Goal: Task Accomplishment & Management: Use online tool/utility

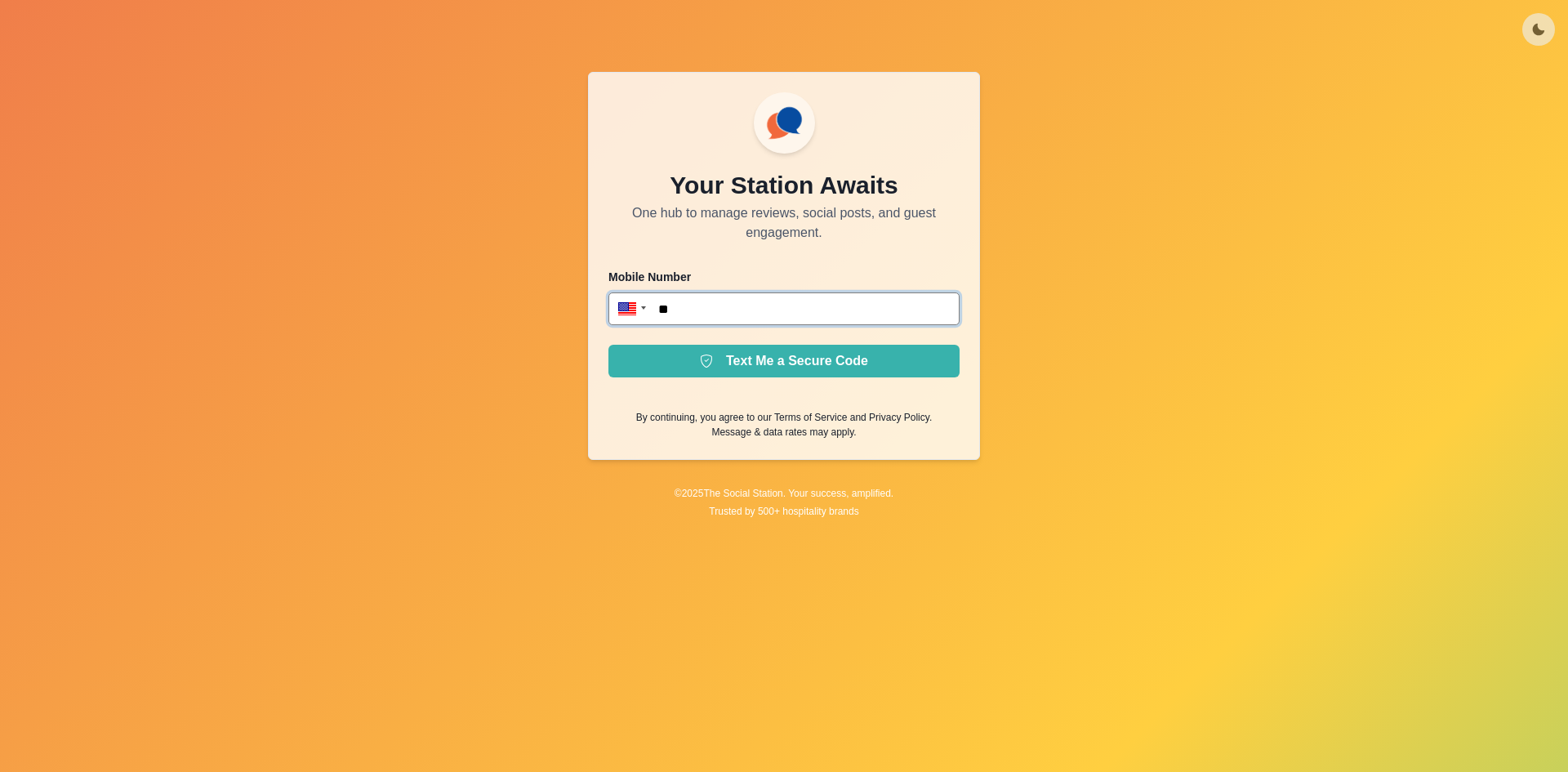
click at [837, 317] on input "**" at bounding box center [783, 309] width 351 height 33
type input "**********"
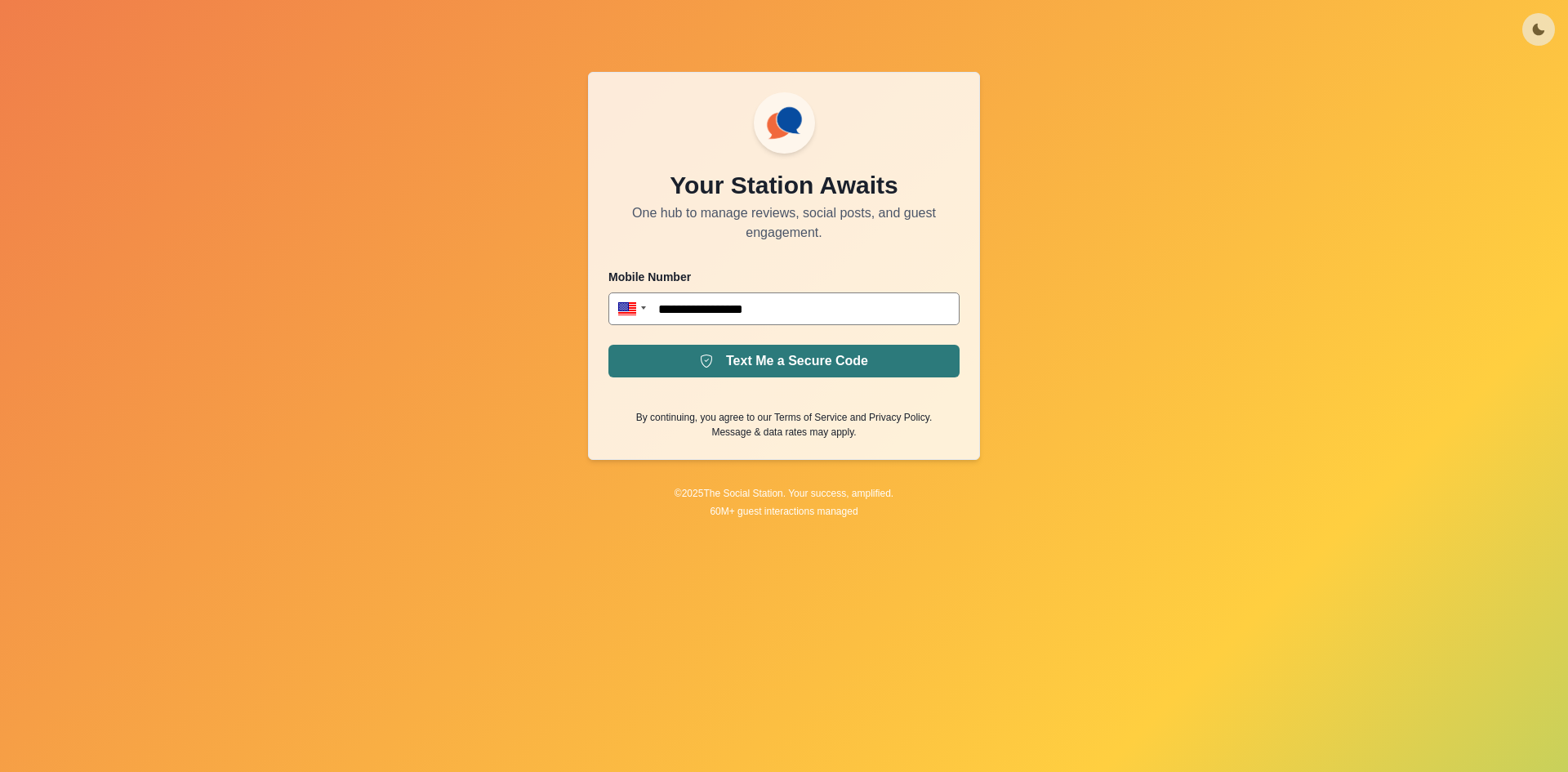
click at [865, 361] on button "Text Me a Secure Code" at bounding box center [783, 361] width 351 height 33
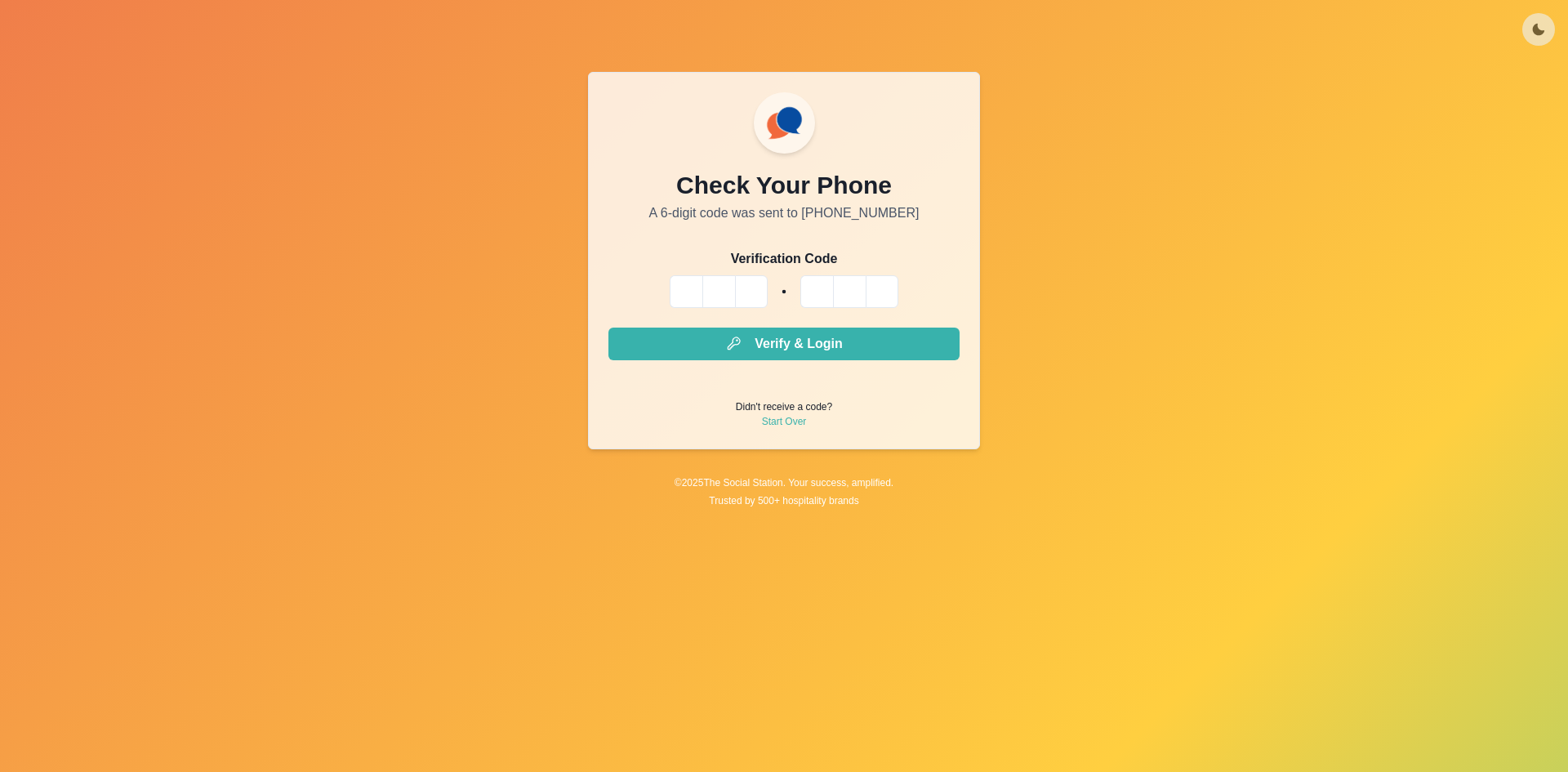
click at [696, 296] on input "Please enter your pin code" at bounding box center [686, 292] width 33 height 33
type input "*"
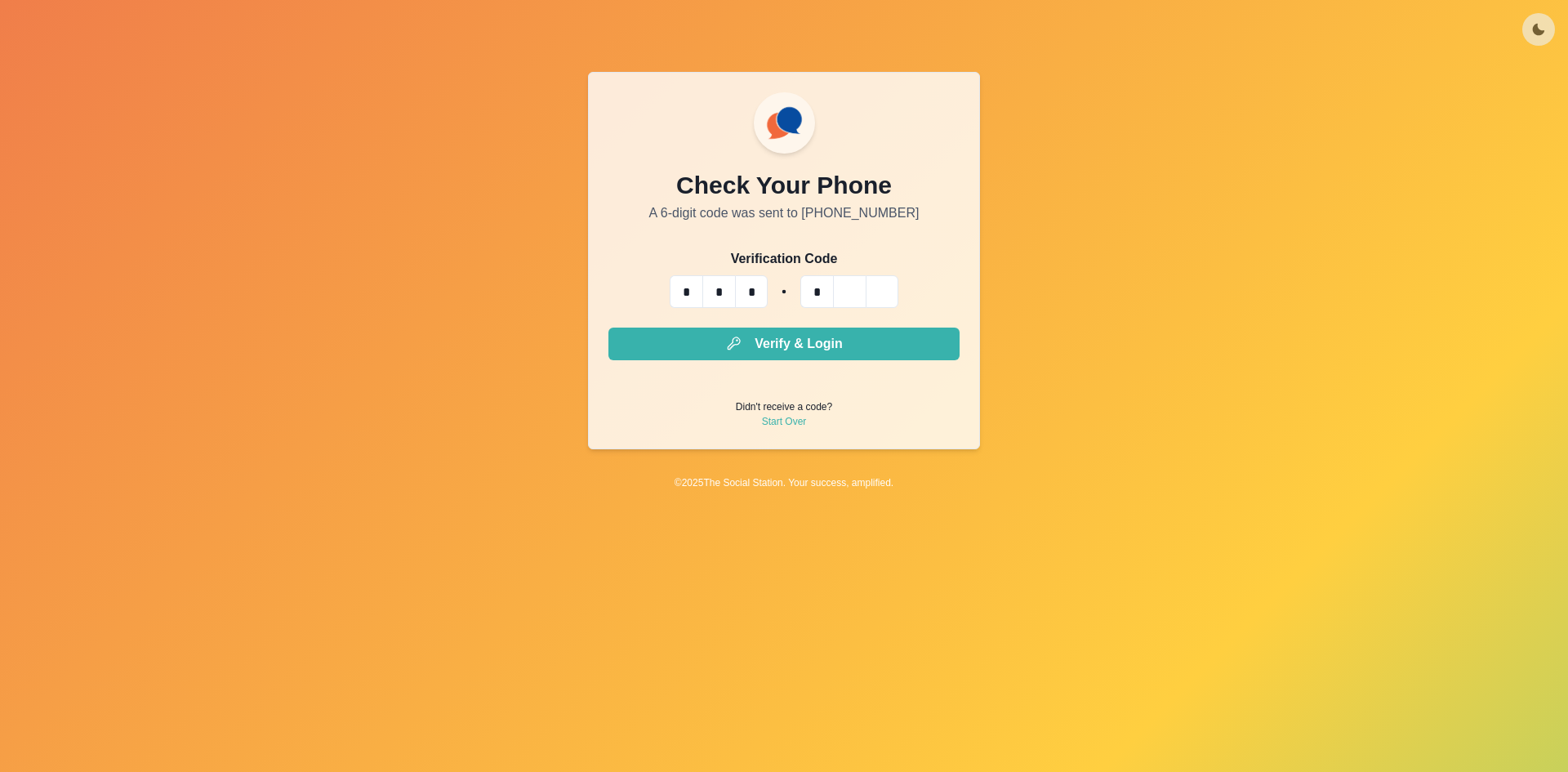
type input "*"
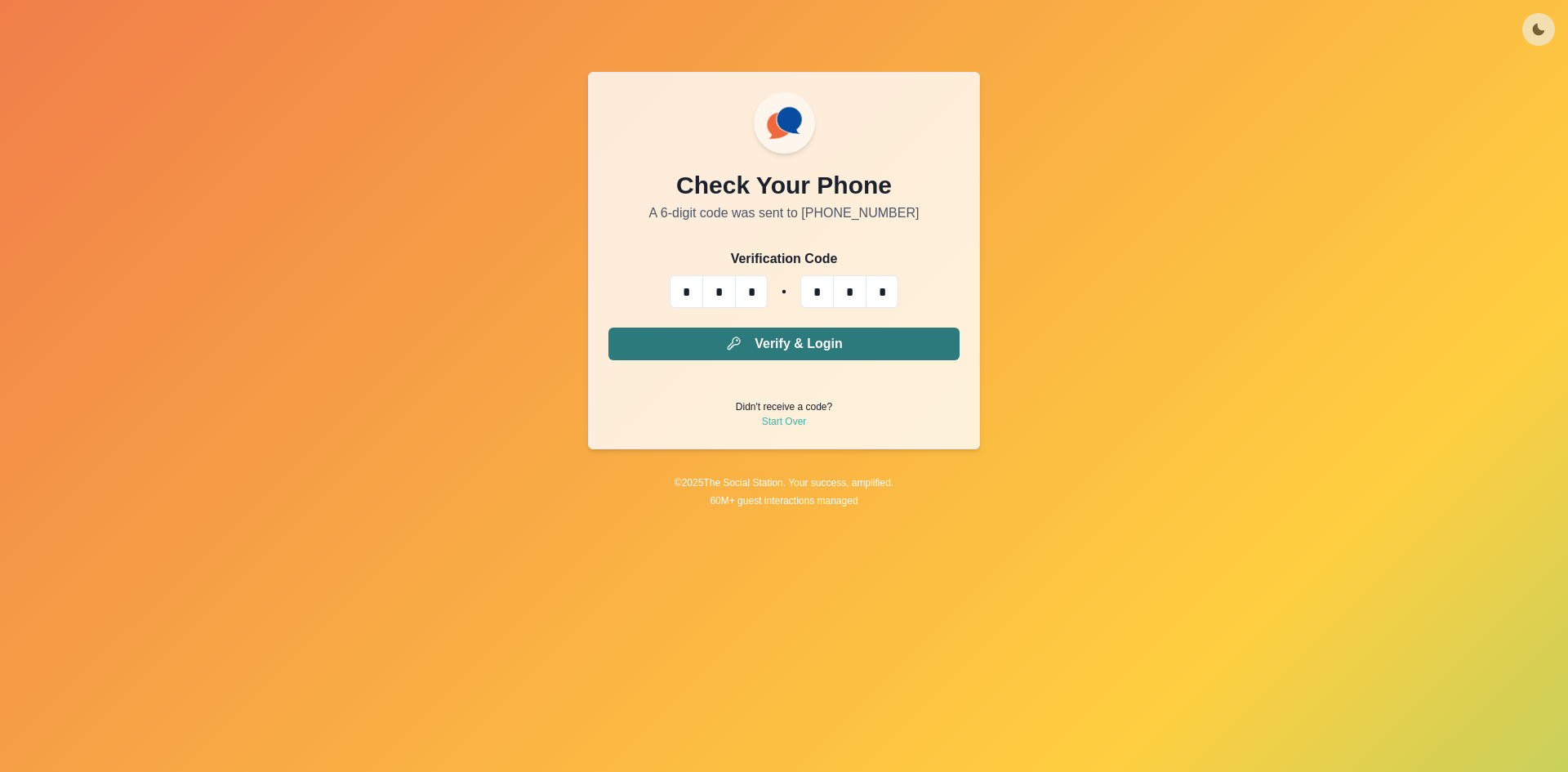
type input "*"
click at [878, 348] on button "Verify & Login" at bounding box center [783, 344] width 351 height 33
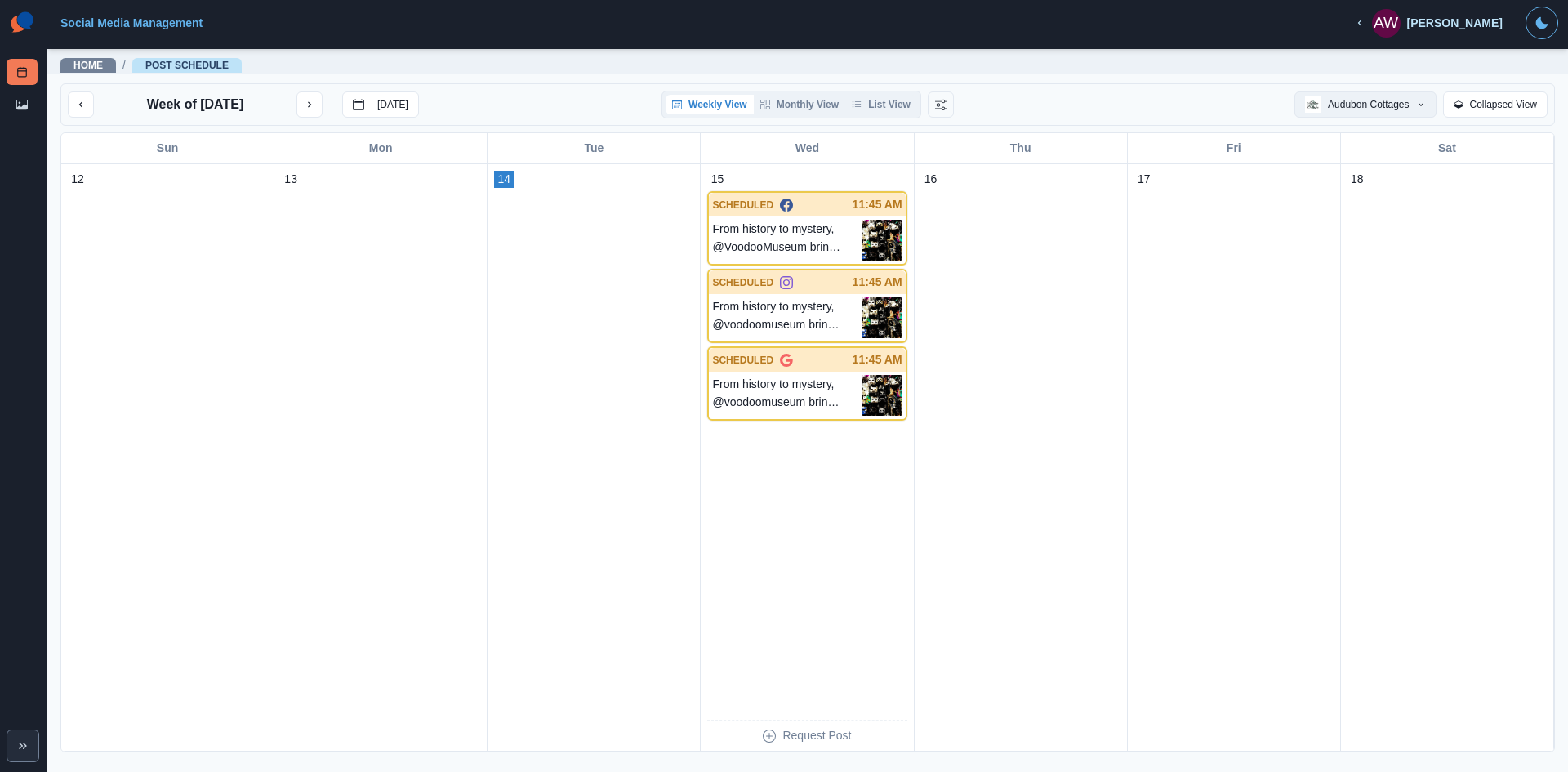
click at [1383, 102] on button "Audubon Cottages" at bounding box center [1364, 104] width 141 height 26
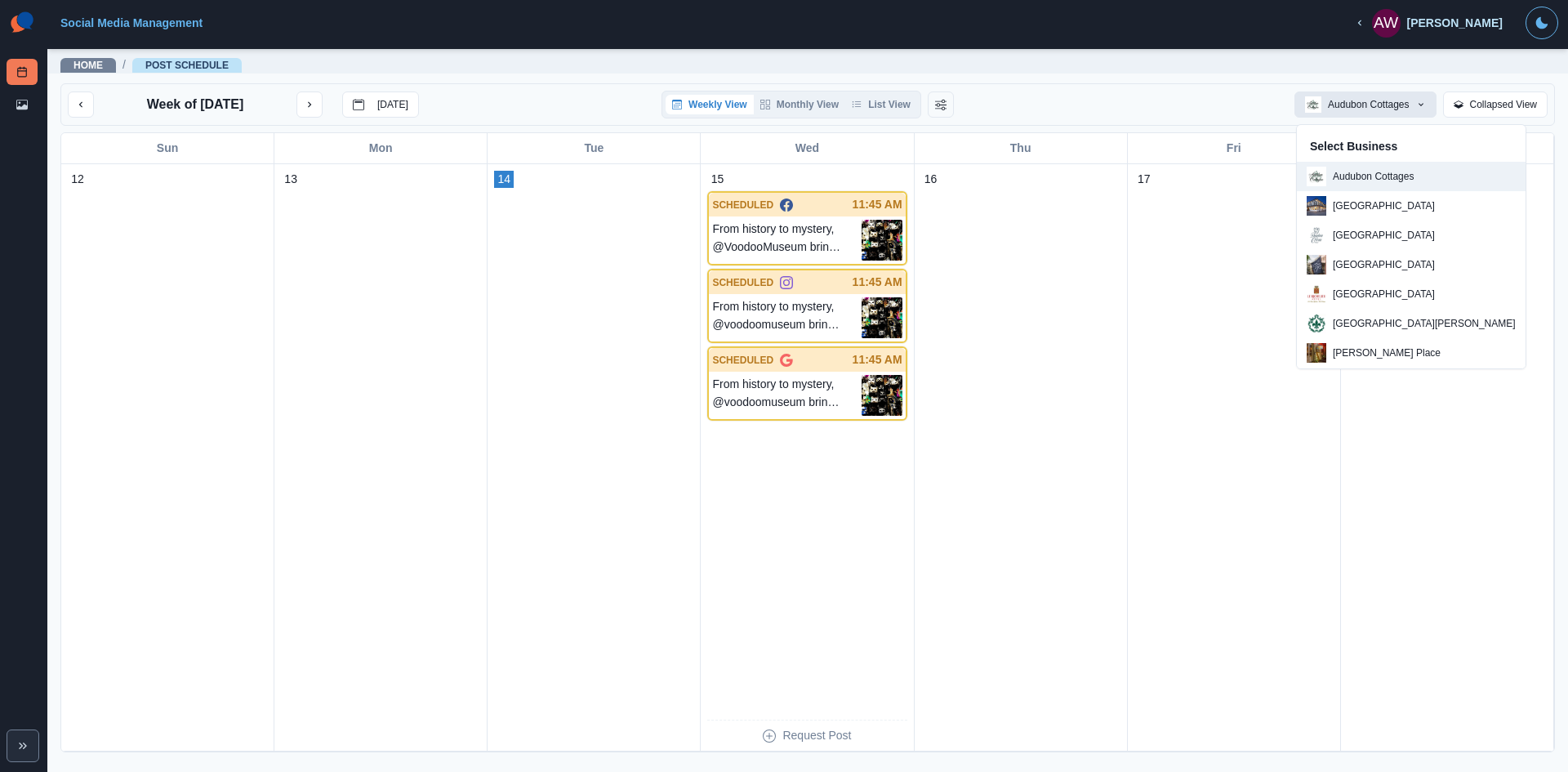
click at [1399, 169] on p "Audubon Cottages" at bounding box center [1373, 176] width 81 height 15
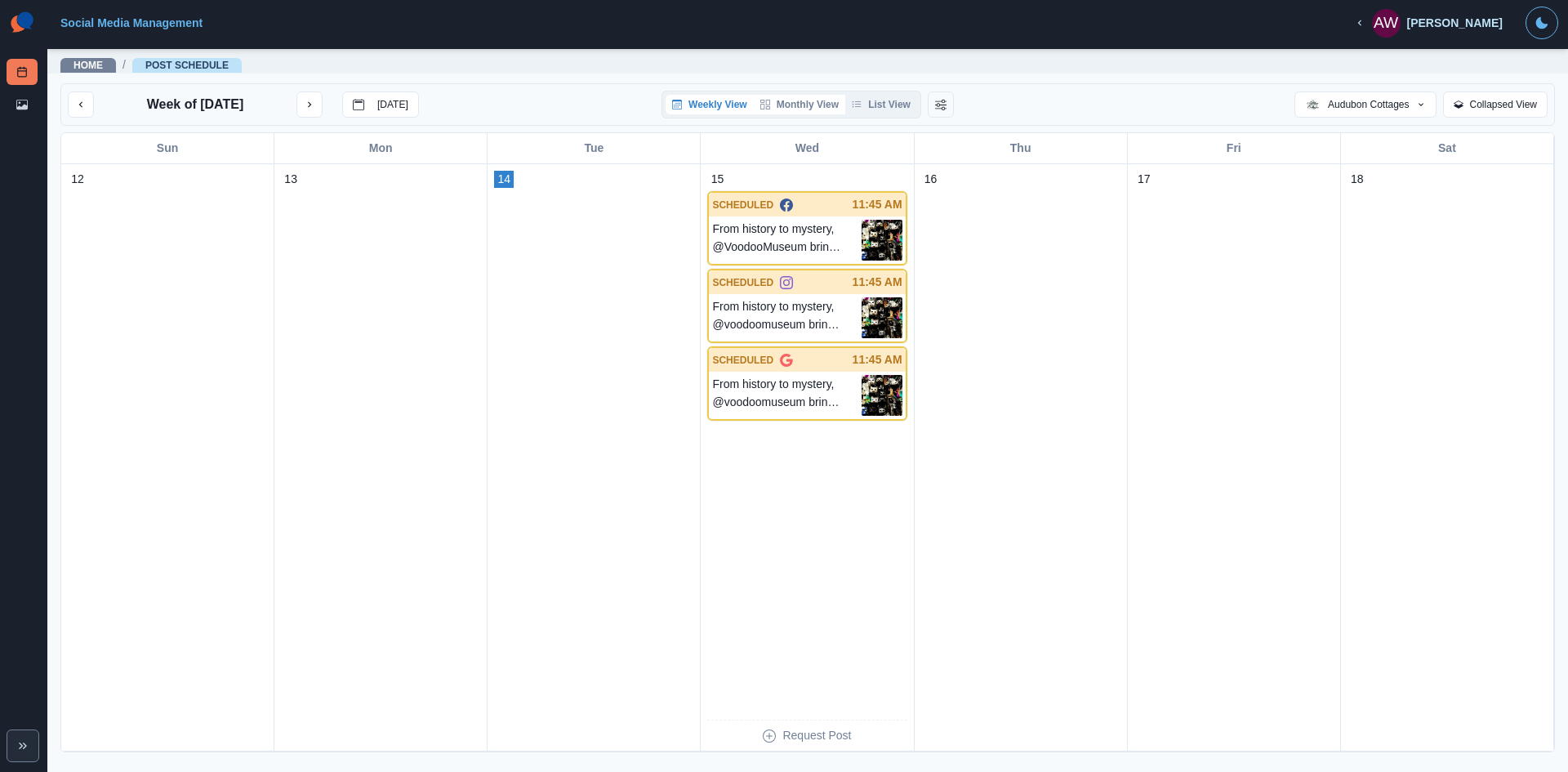
click at [815, 100] on button "Monthly View" at bounding box center [800, 104] width 91 height 20
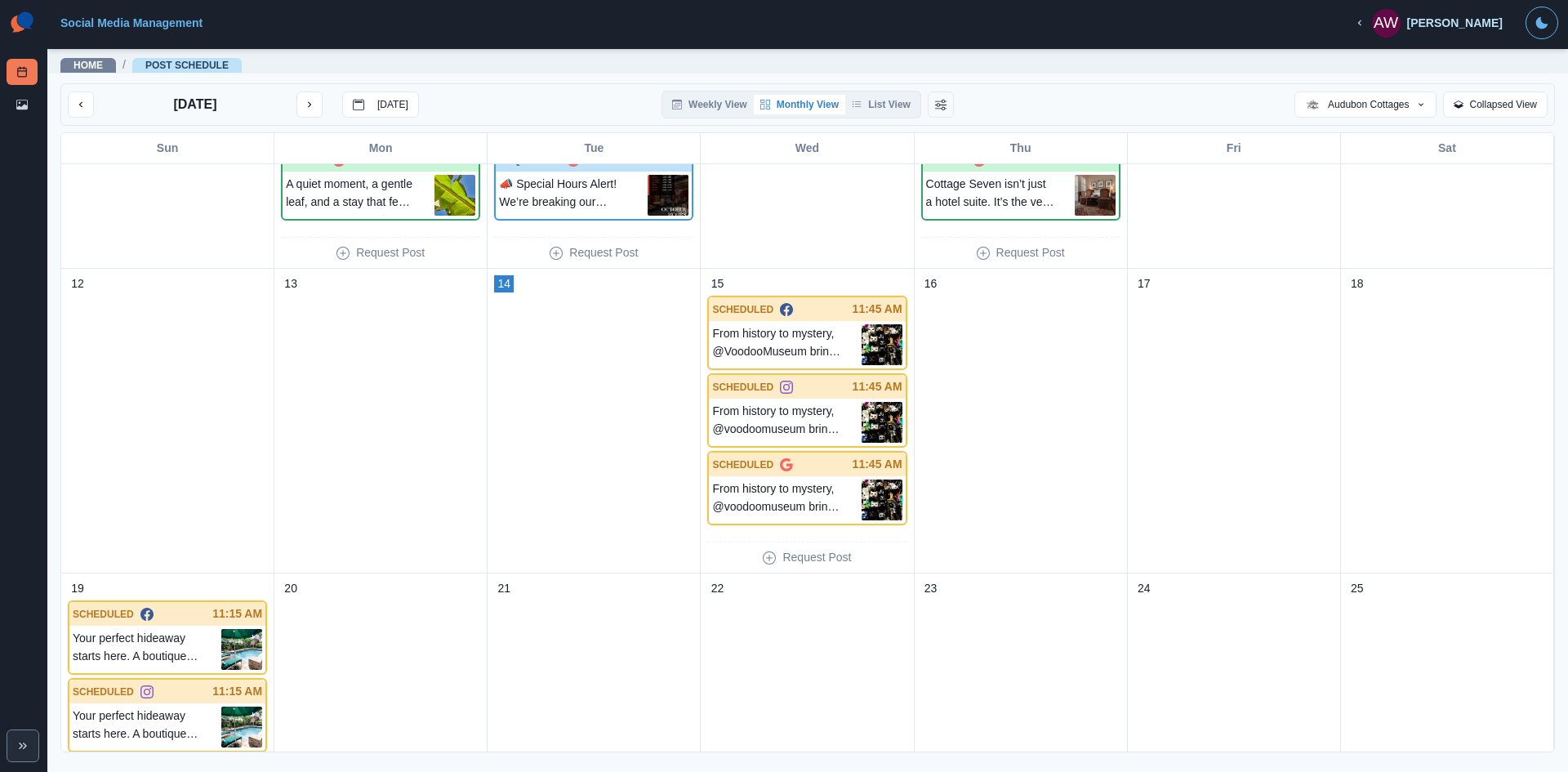
scroll to position [936, 0]
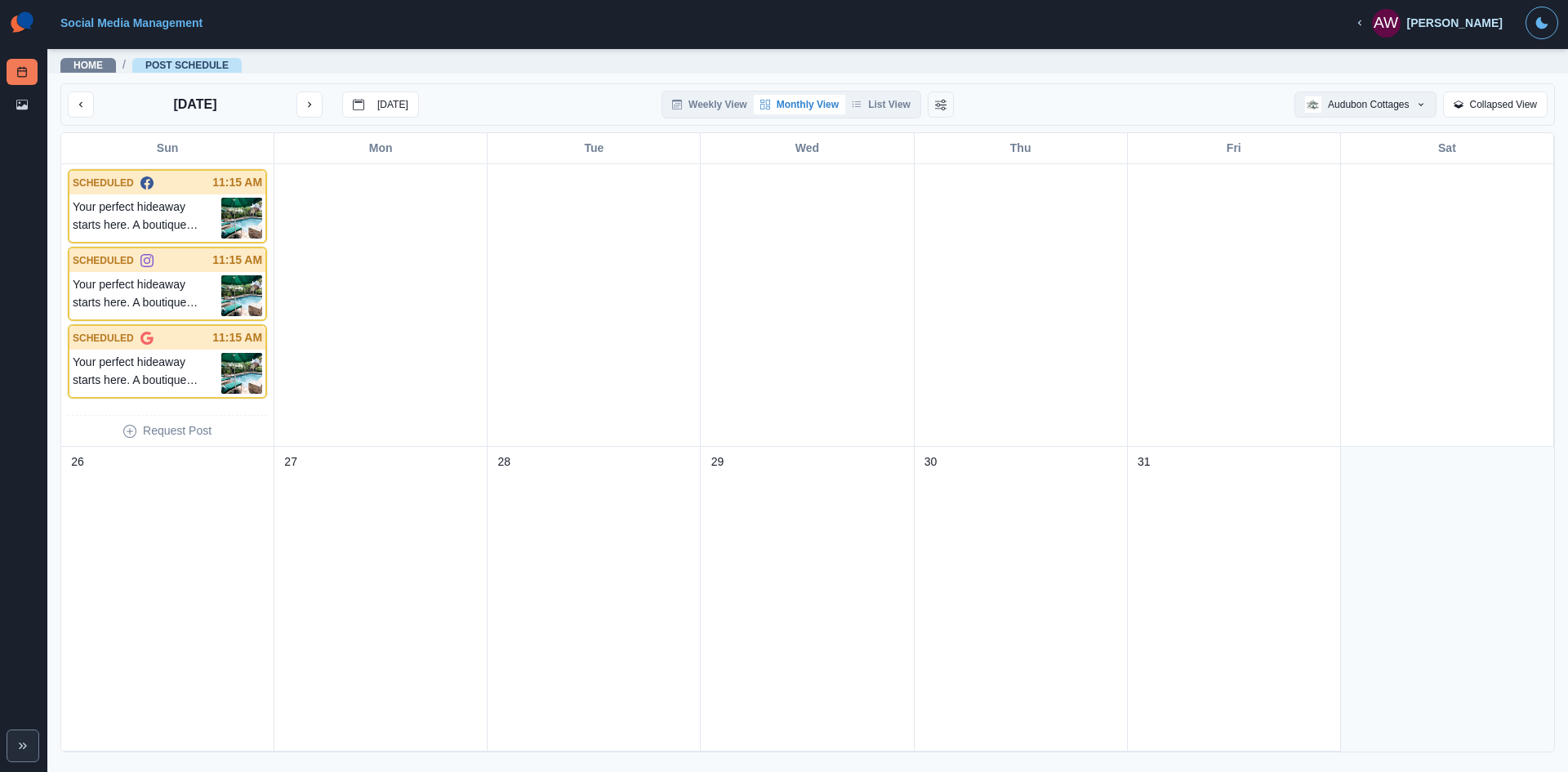
click at [1367, 105] on button "Audubon Cottages" at bounding box center [1364, 104] width 141 height 26
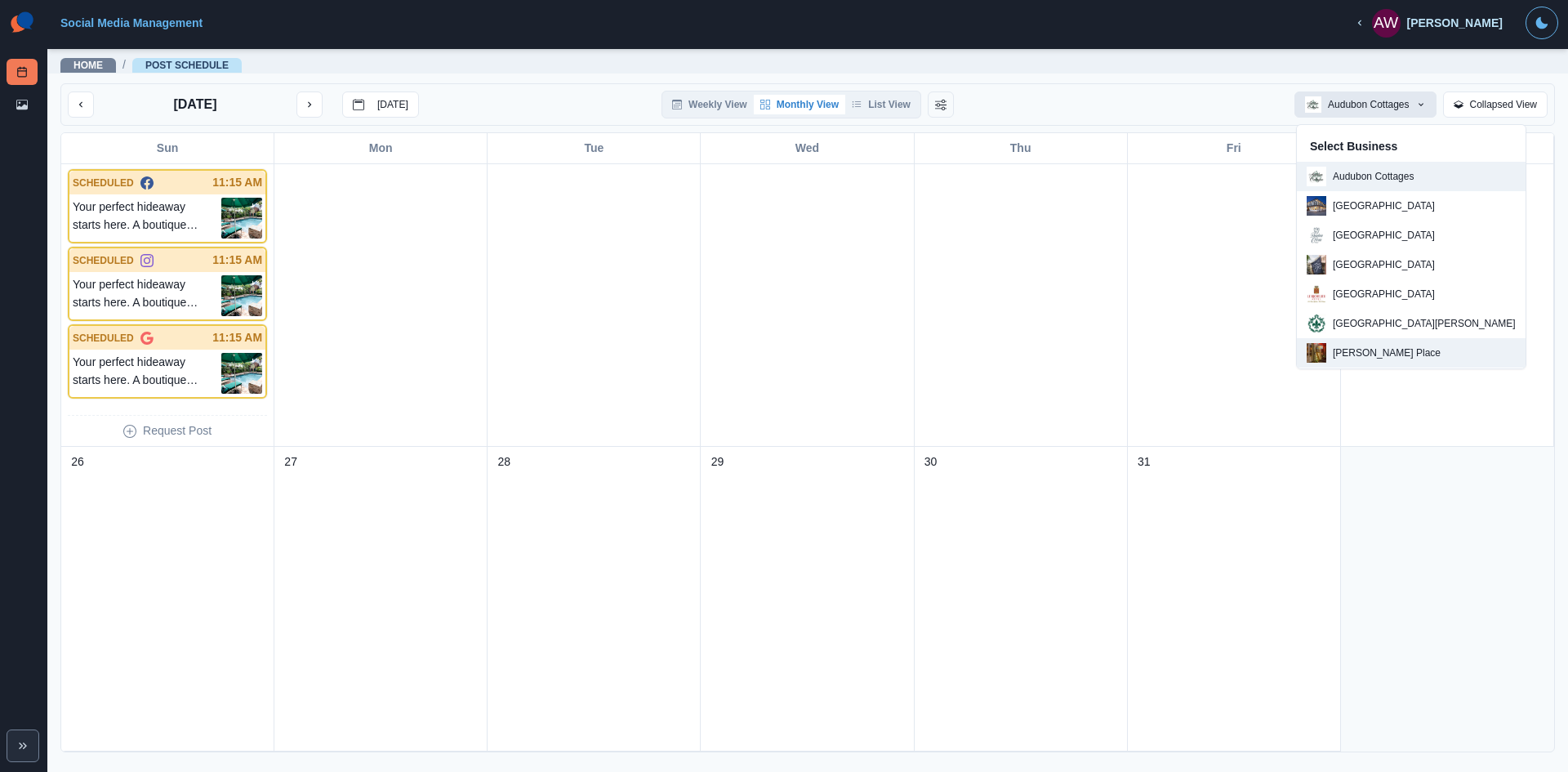
click at [1383, 348] on p "[PERSON_NAME] Place" at bounding box center [1386, 352] width 108 height 15
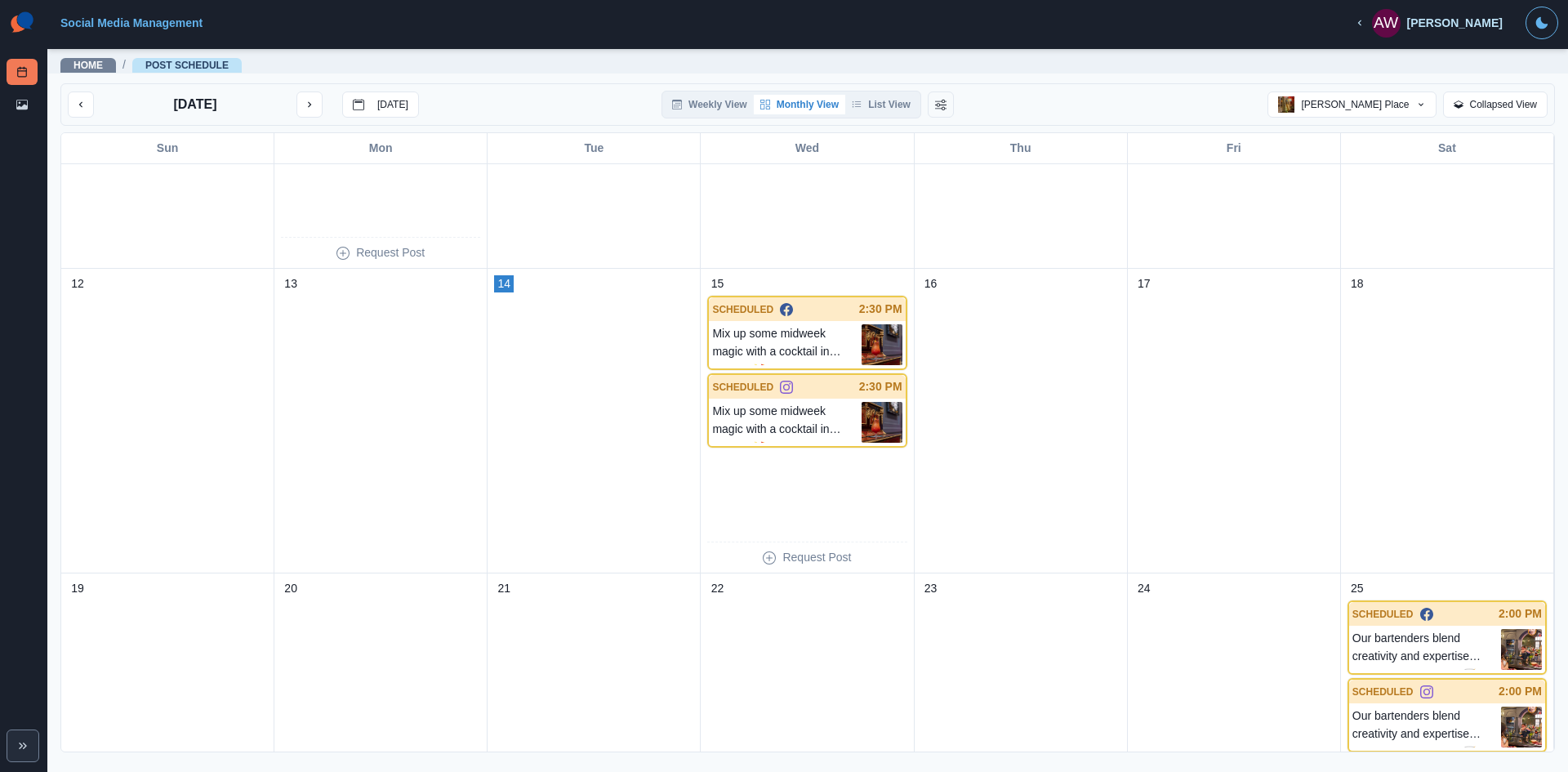
scroll to position [936, 0]
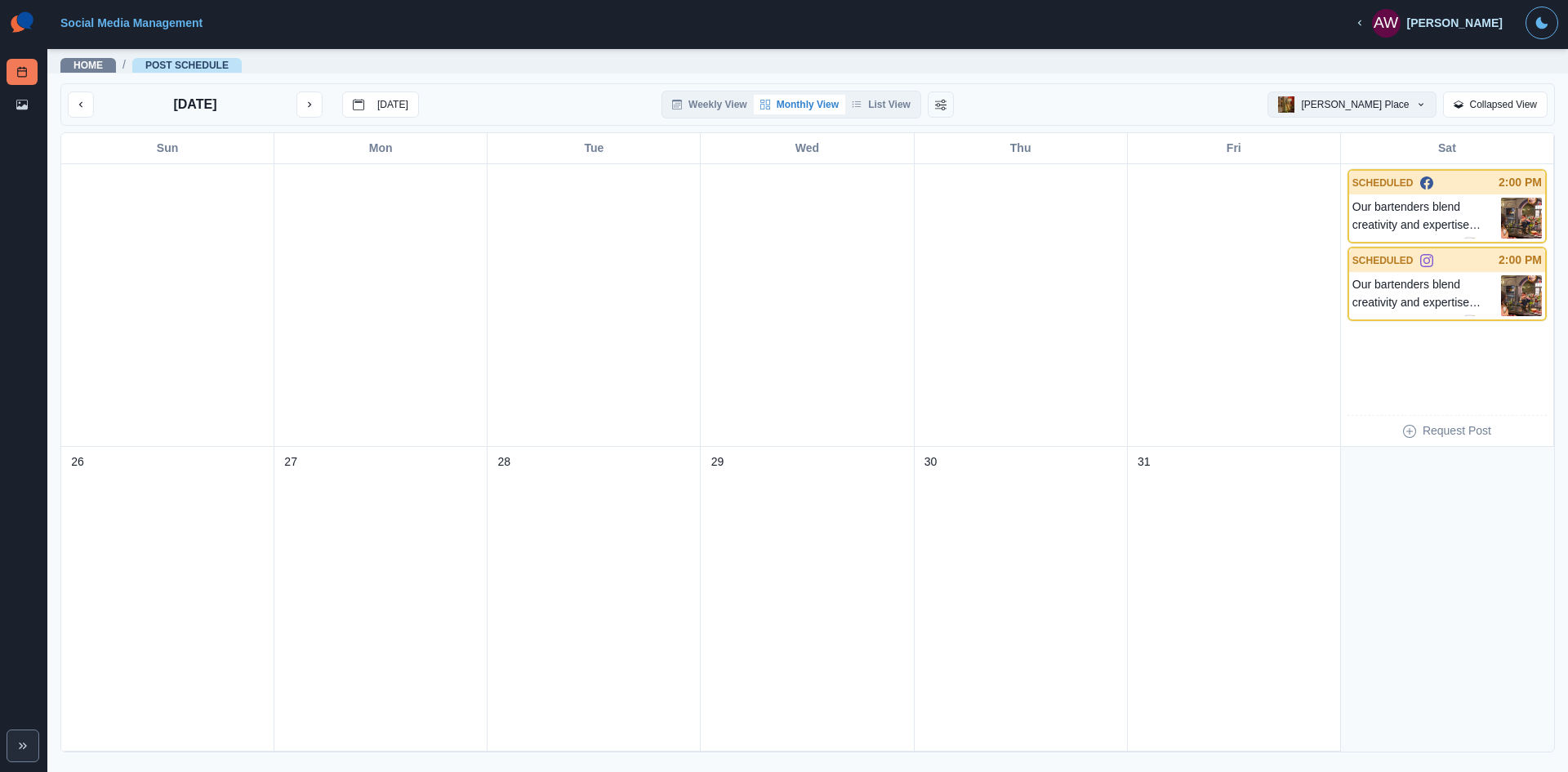
click at [1380, 108] on button "[PERSON_NAME] Place" at bounding box center [1351, 104] width 168 height 26
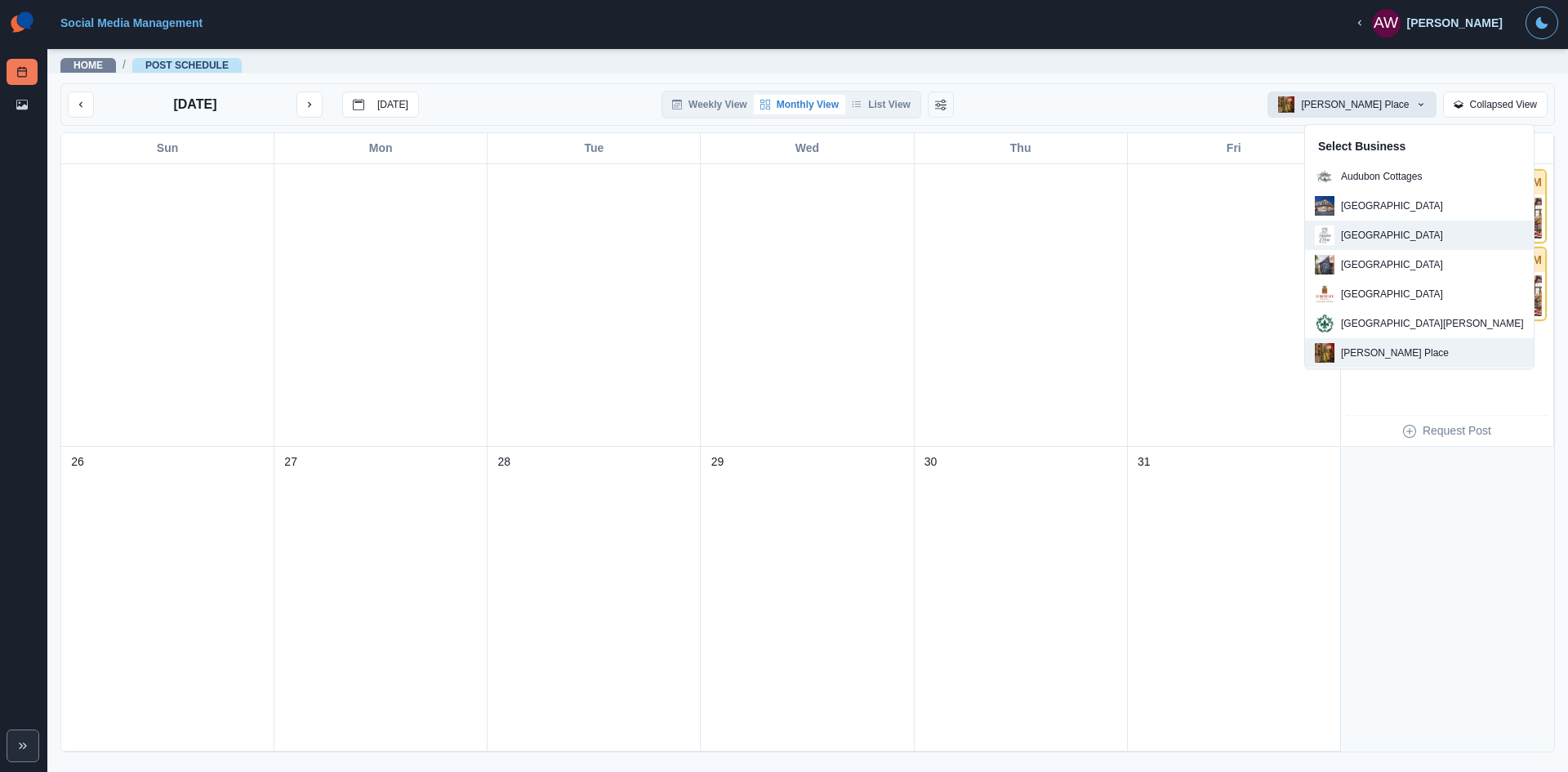
click at [1415, 242] on p "[GEOGRAPHIC_DATA]" at bounding box center [1391, 235] width 102 height 15
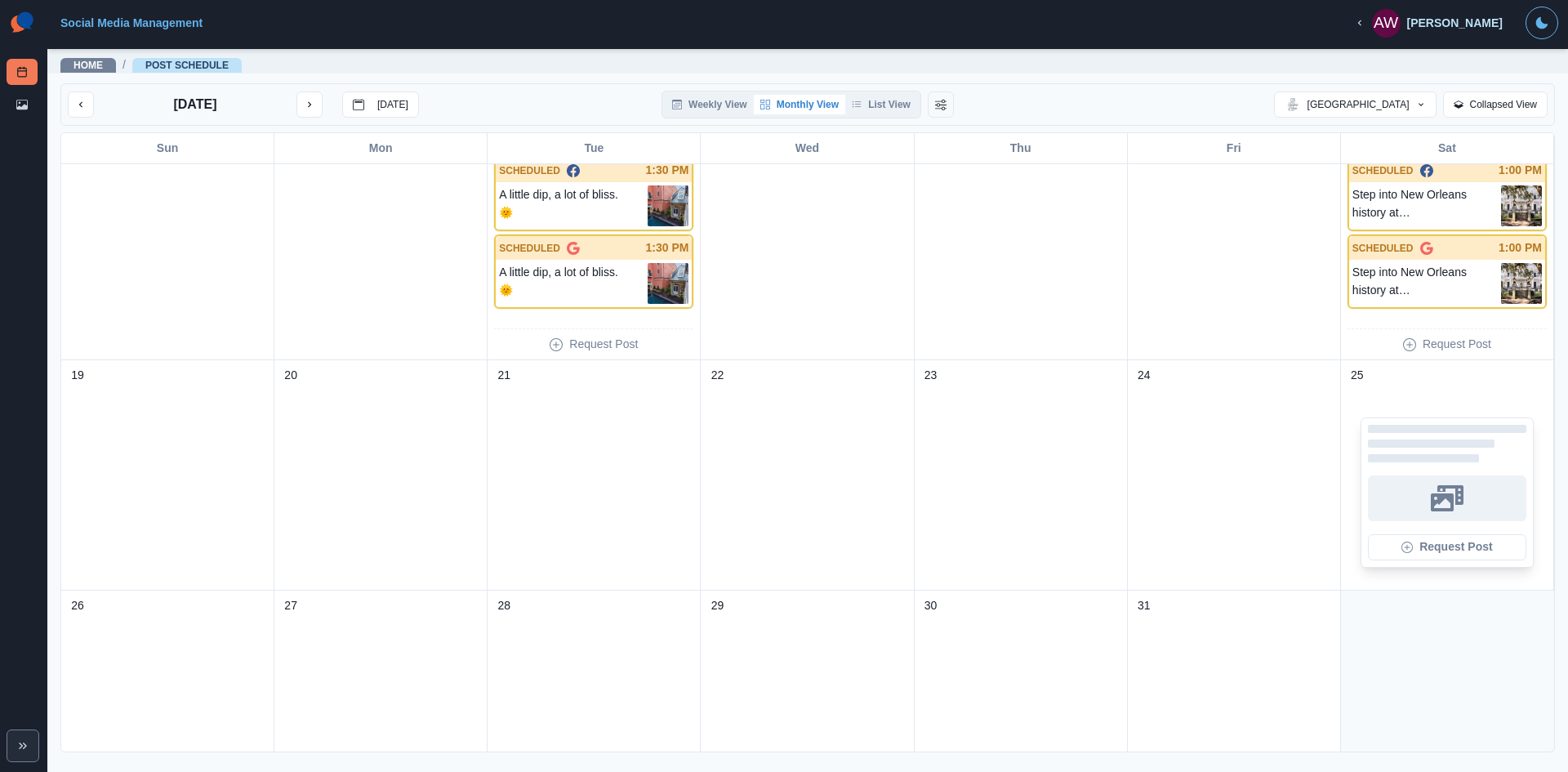
scroll to position [413, 0]
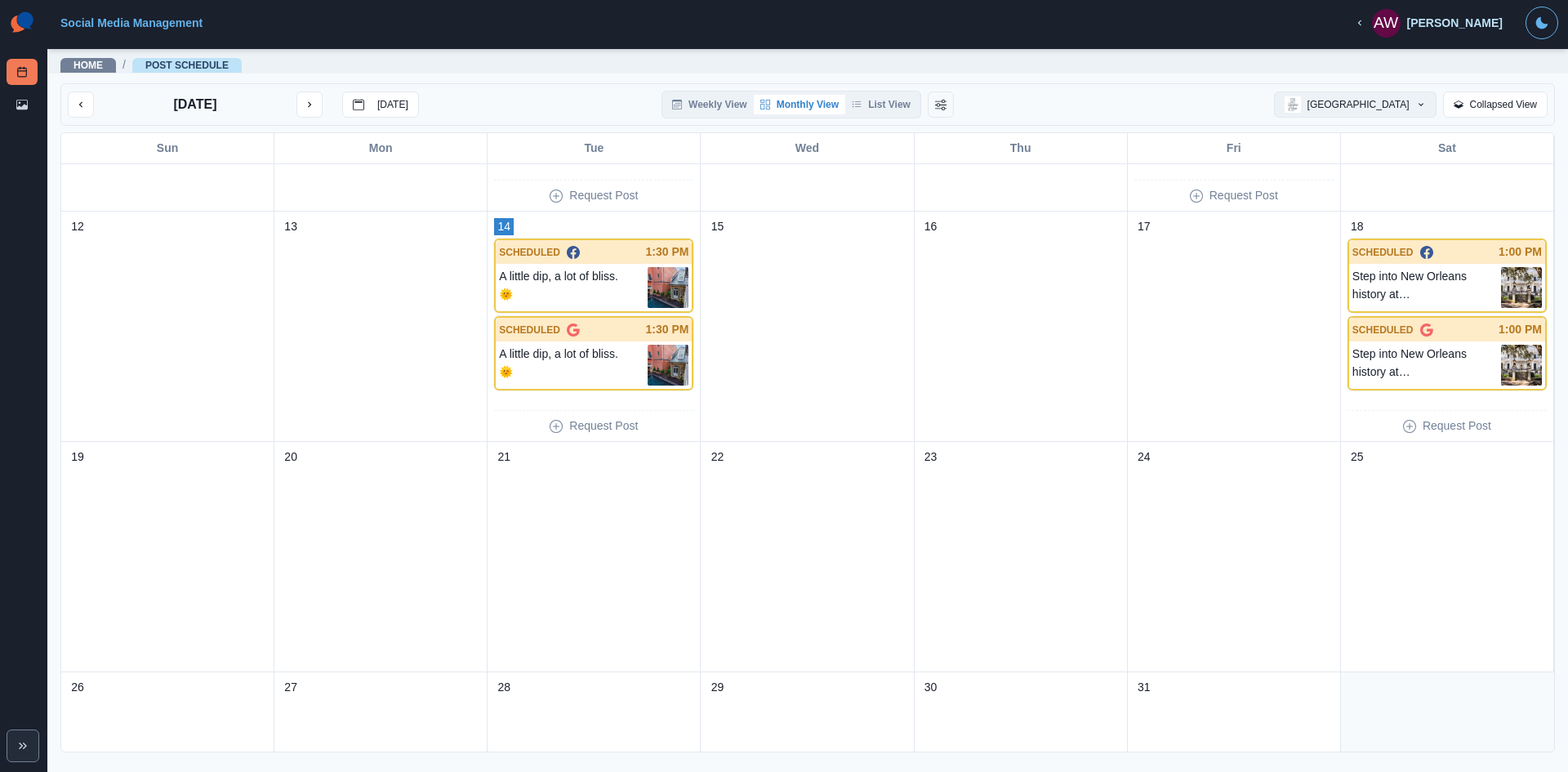
click at [1319, 110] on button "[GEOGRAPHIC_DATA]" at bounding box center [1355, 104] width 162 height 26
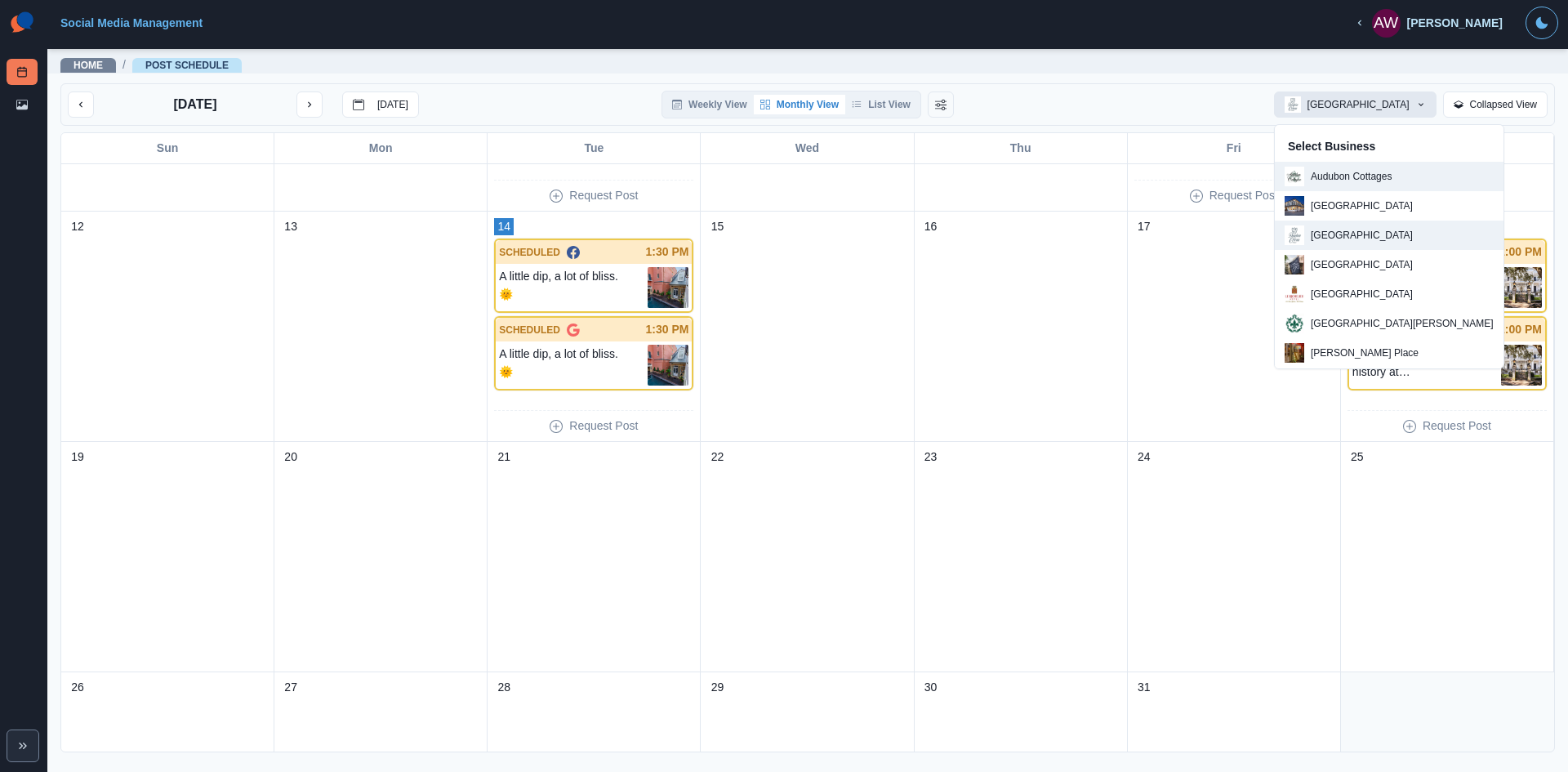
click at [1361, 185] on div "Audubon Cottages" at bounding box center [1338, 176] width 107 height 20
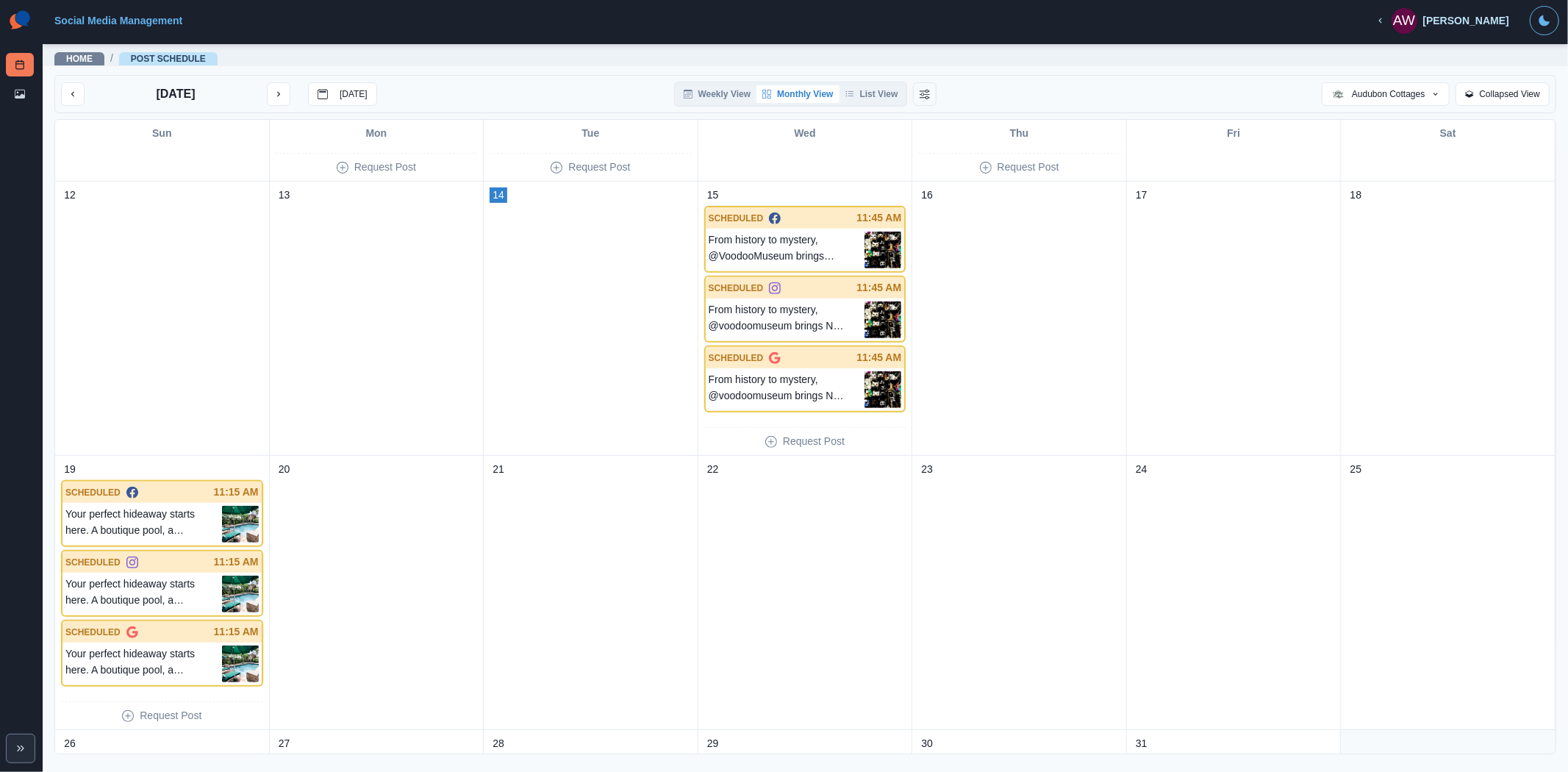
scroll to position [515, 0]
click at [1179, 347] on div "17" at bounding box center [1234, 318] width 214 height 274
